Goal: Find specific page/section: Find specific page/section

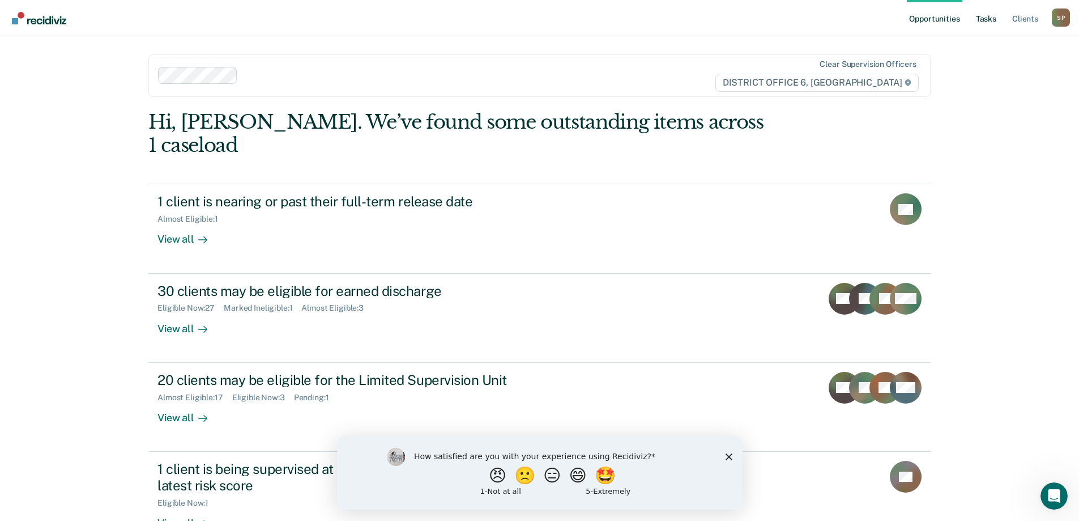
click at [992, 20] on link "Tasks" at bounding box center [986, 18] width 25 height 36
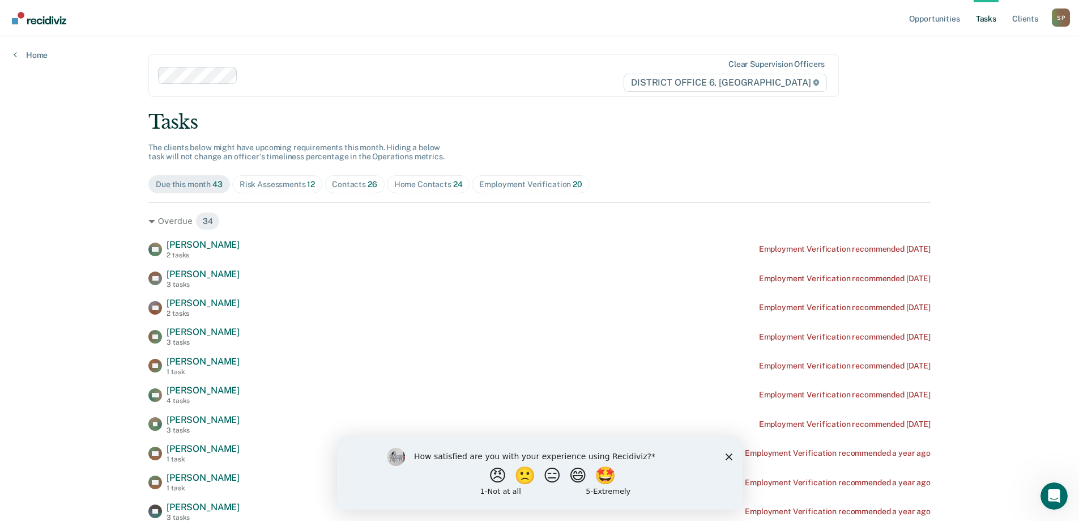
click at [362, 186] on div "Contacts 26" at bounding box center [354, 185] width 45 height 10
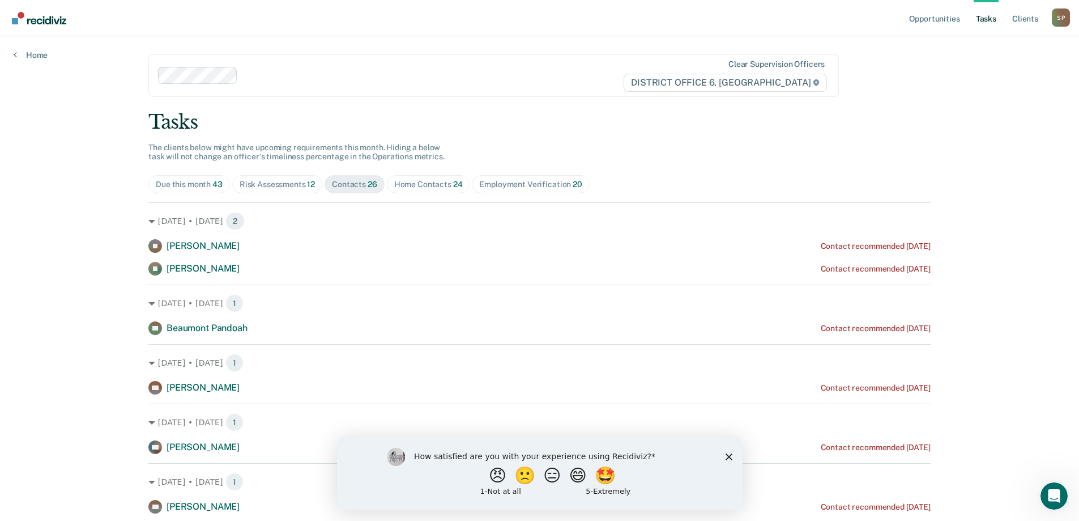
click at [360, 185] on div "Contacts 26" at bounding box center [354, 185] width 45 height 10
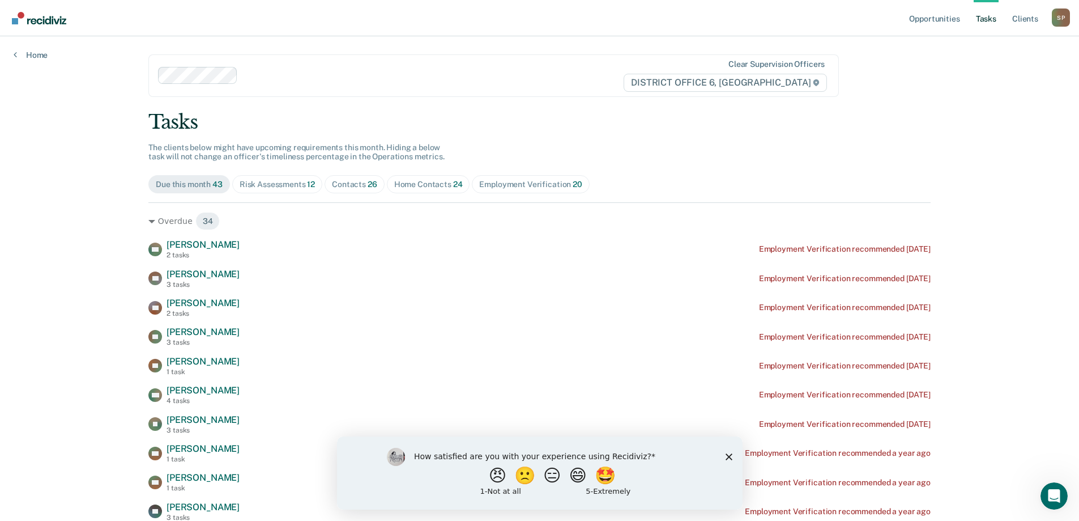
click at [356, 184] on div "Contacts 26" at bounding box center [354, 185] width 45 height 10
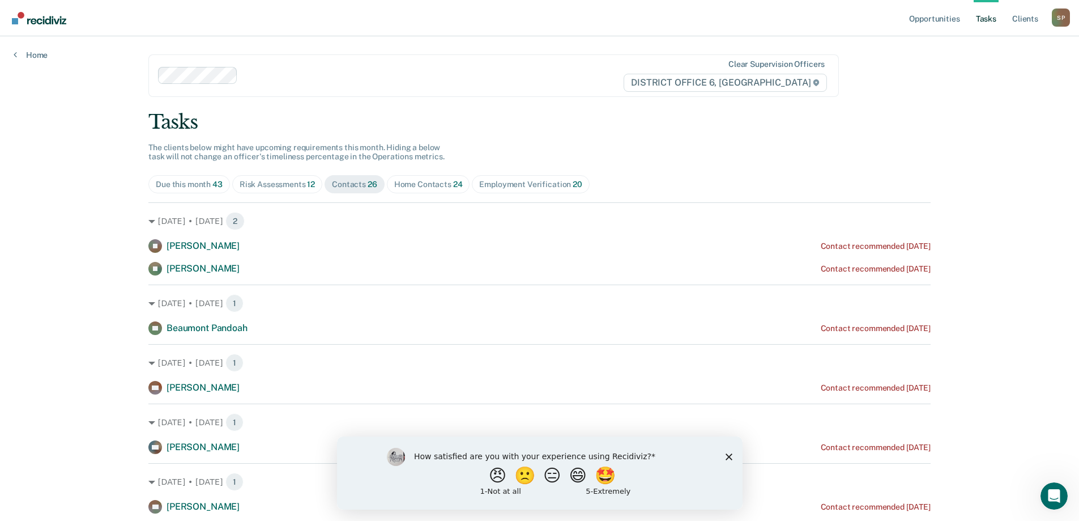
click at [726, 454] on polygon "Close survey" at bounding box center [728, 456] width 7 height 7
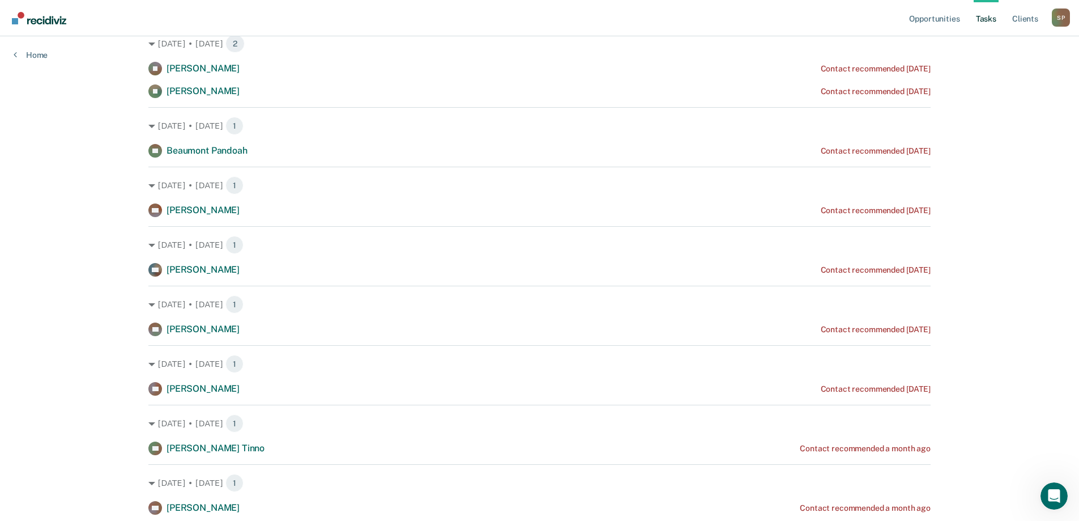
scroll to position [227, 0]
